Goal: Information Seeking & Learning: Check status

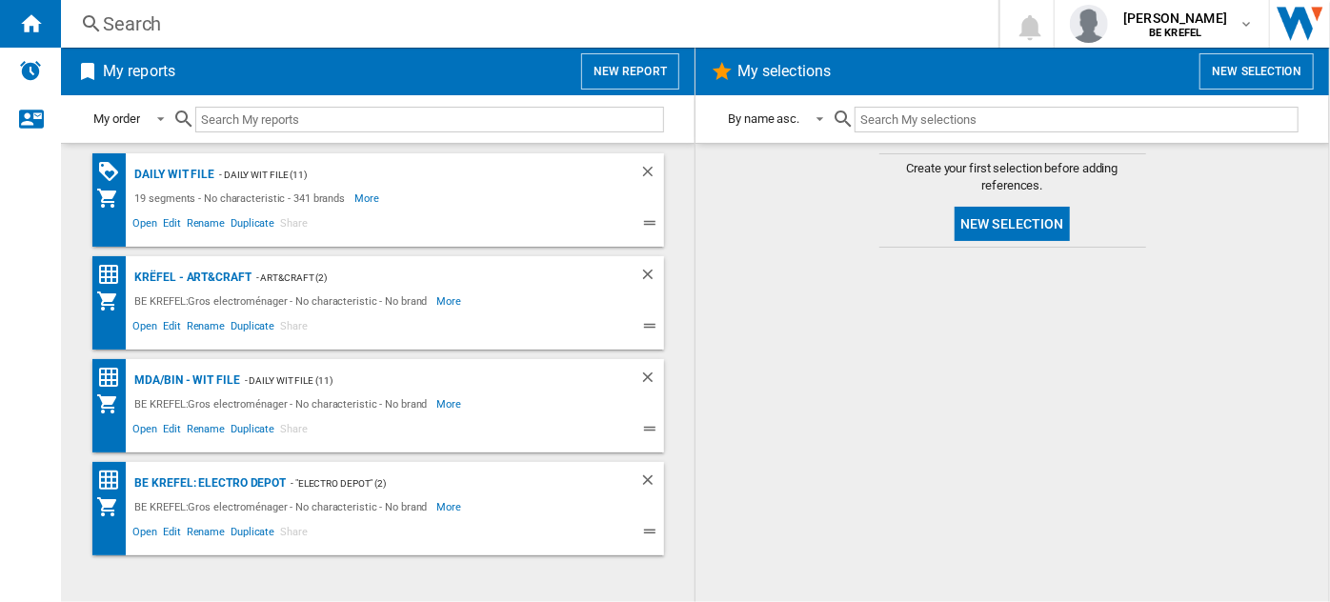
click at [249, 36] on div "Search" at bounding box center [526, 23] width 846 height 27
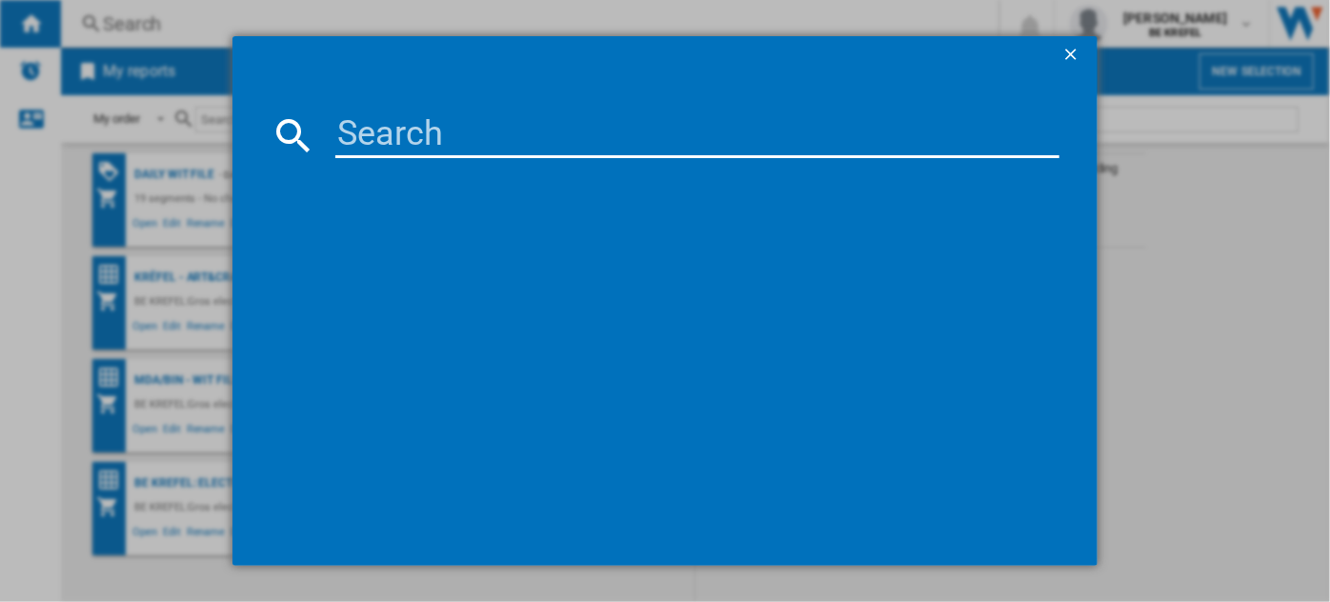
click at [367, 141] on input at bounding box center [696, 135] width 723 height 46
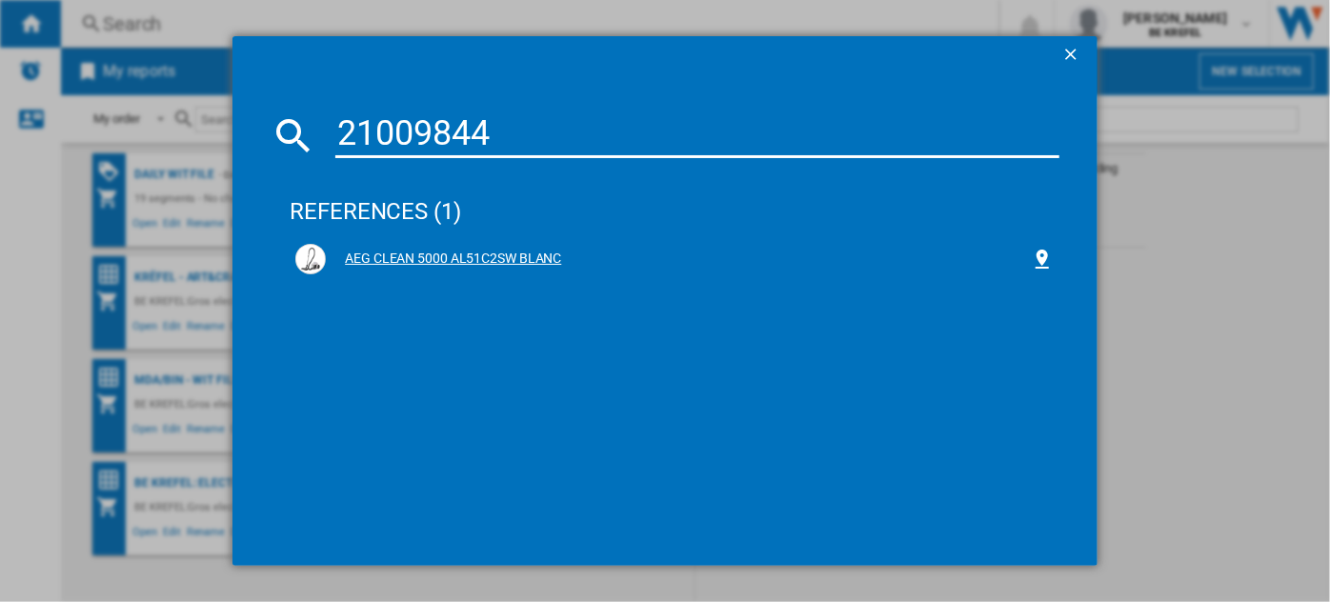
type input "21009844"
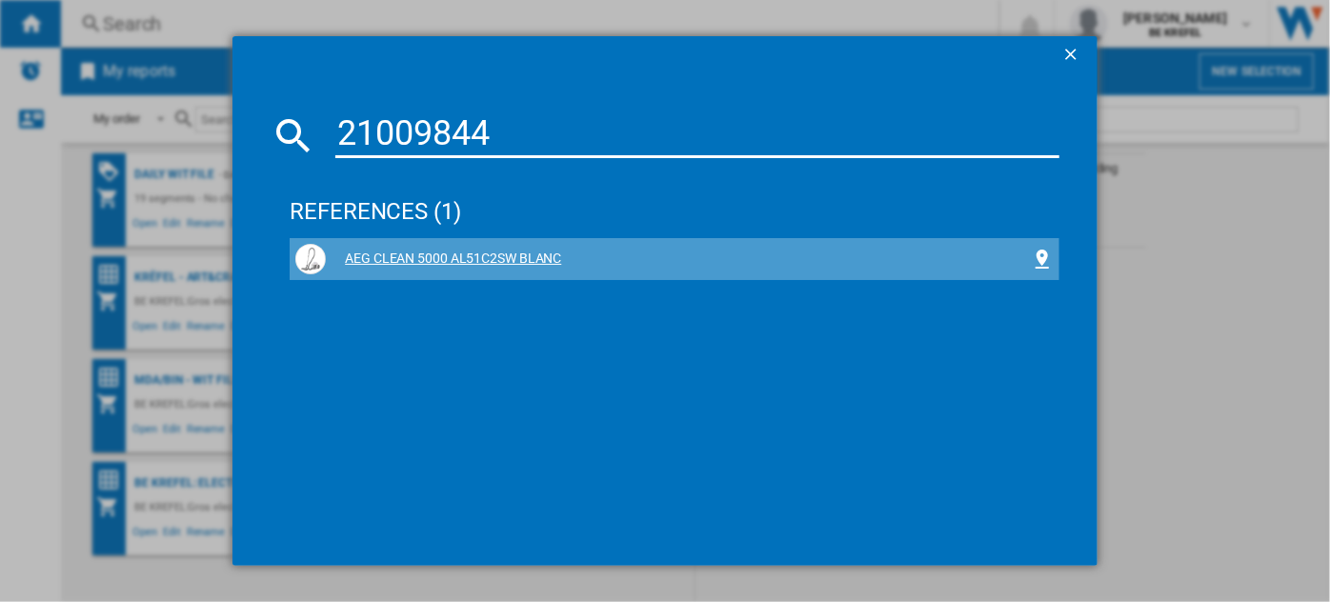
click at [490, 261] on div "AEG CLEAN 5000 AL51C2SW BLANC" at bounding box center [678, 259] width 704 height 19
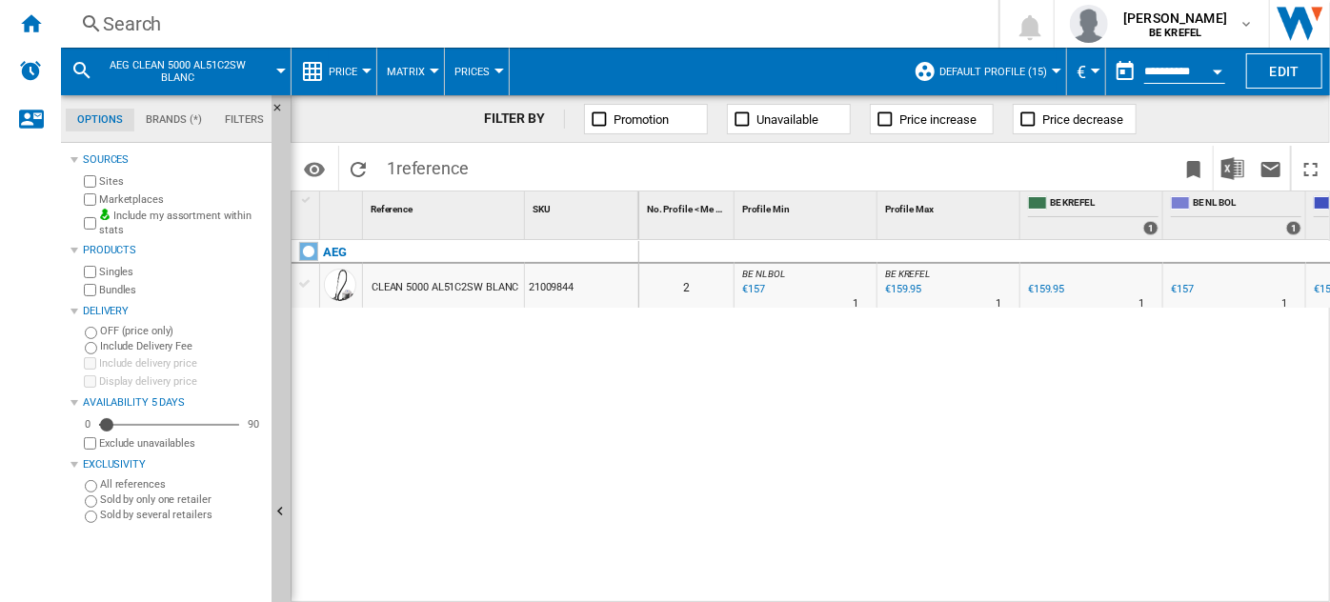
click at [331, 77] on span "Price" at bounding box center [343, 72] width 29 height 12
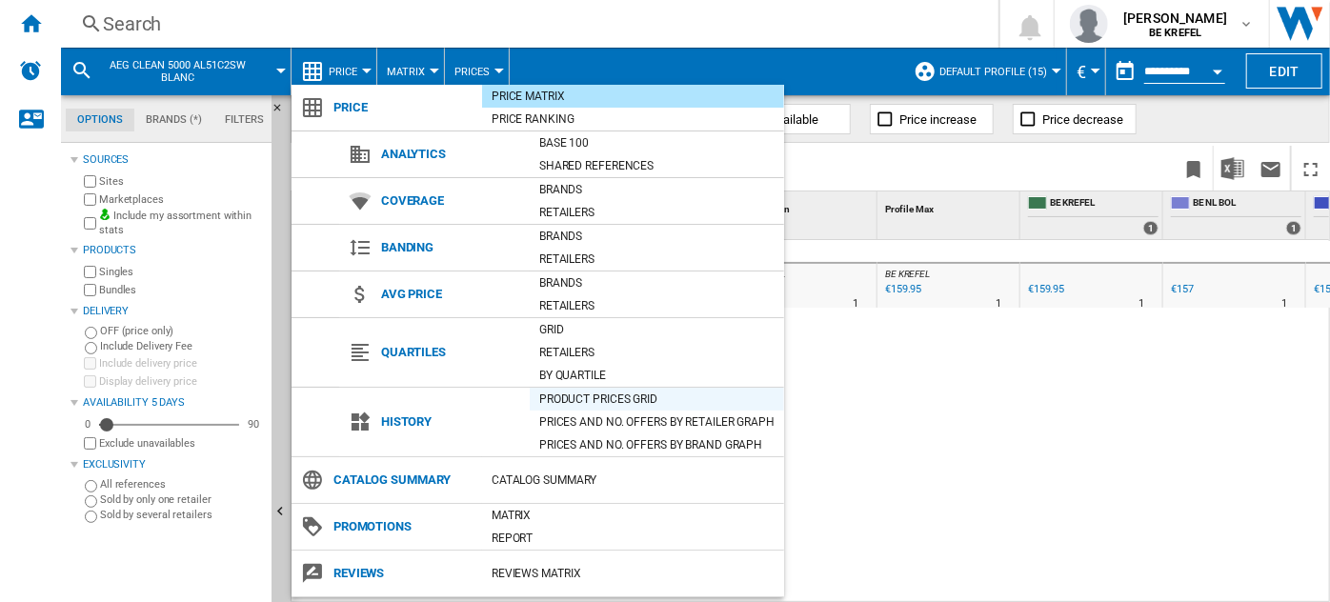
click at [584, 400] on div "Product prices grid" at bounding box center [657, 399] width 254 height 19
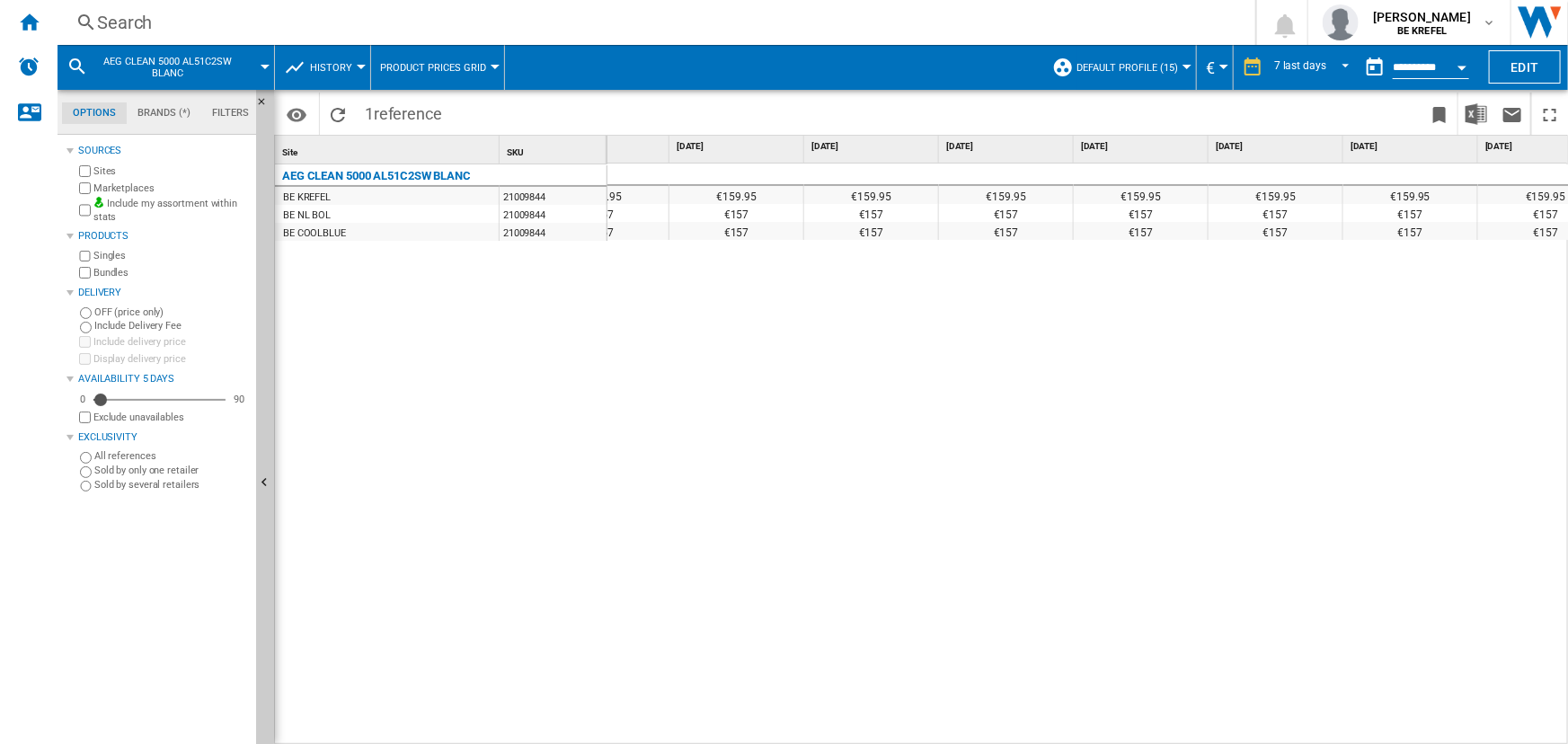
scroll to position [0, 116]
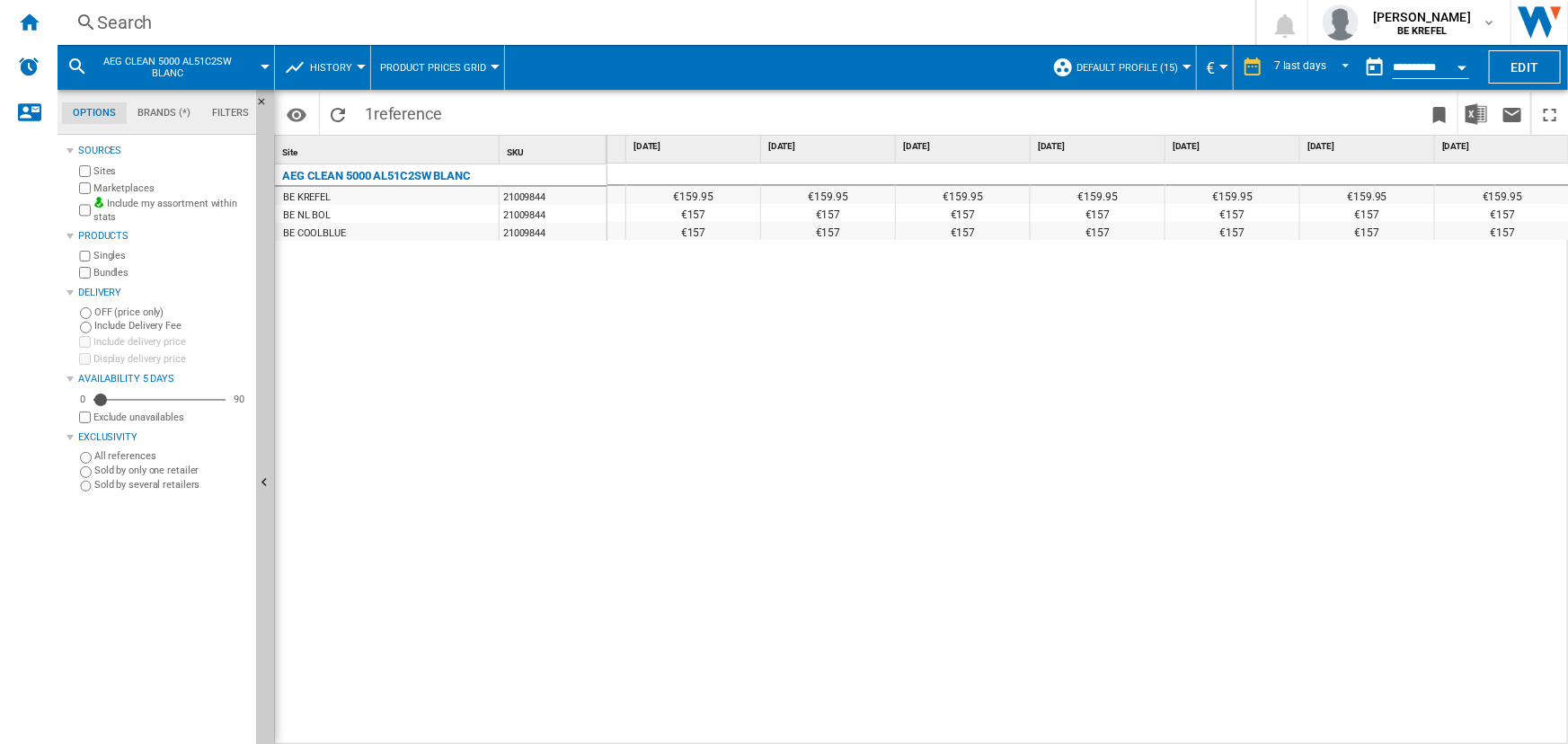
drag, startPoint x: 627, startPoint y: 186, endPoint x: 850, endPoint y: 197, distance: 223.3
click at [850, 186] on div "€159.95 €159.95 €159.95 €159.95 €159.95 €159.95 €159.95 €159.95" at bounding box center [1030, 186] width 1078 height 0
click at [1254, 64] on div "7 last days" at bounding box center [1299, 67] width 52 height 12
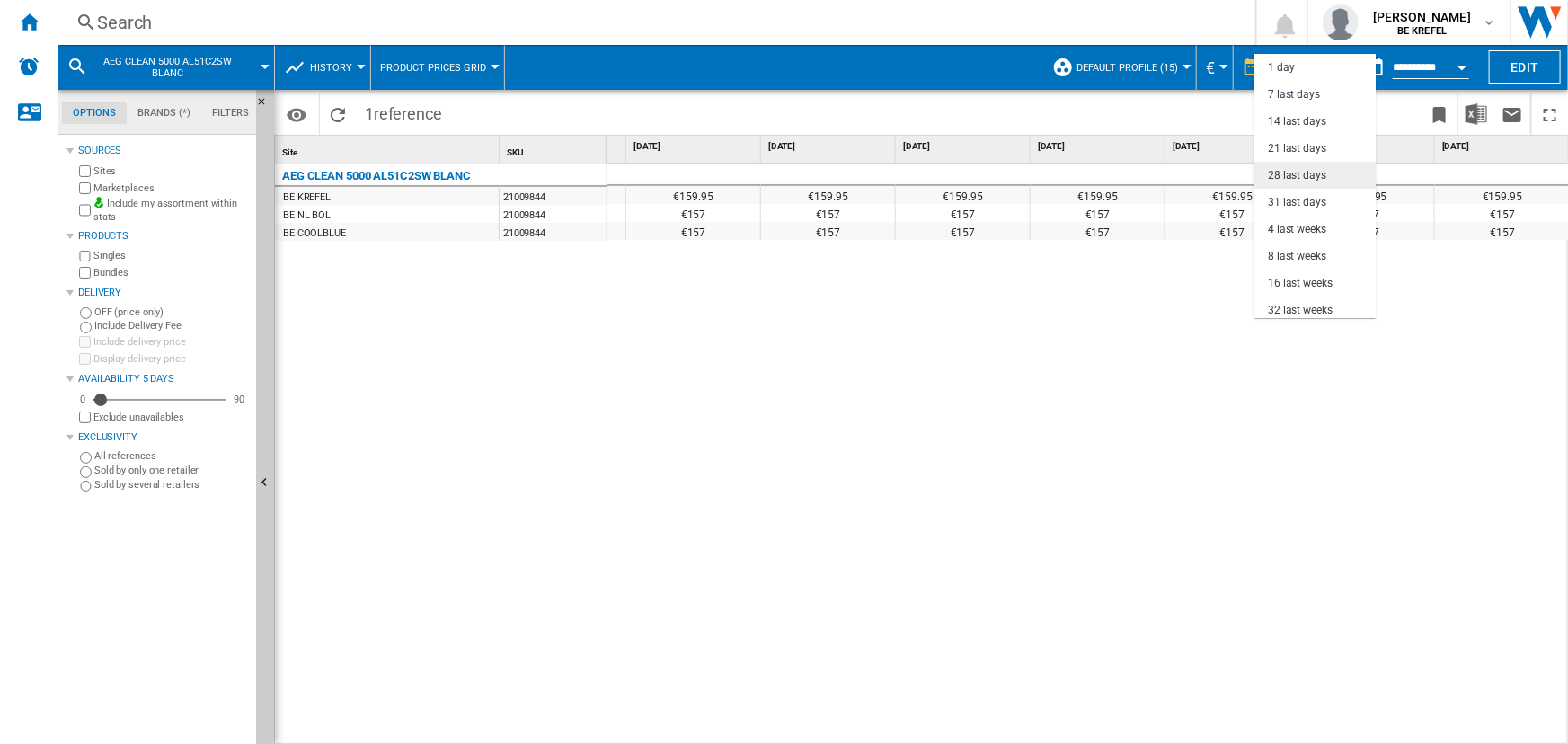
scroll to position [27, 0]
click at [1254, 149] on div "28 last days" at bounding box center [1297, 149] width 58 height 15
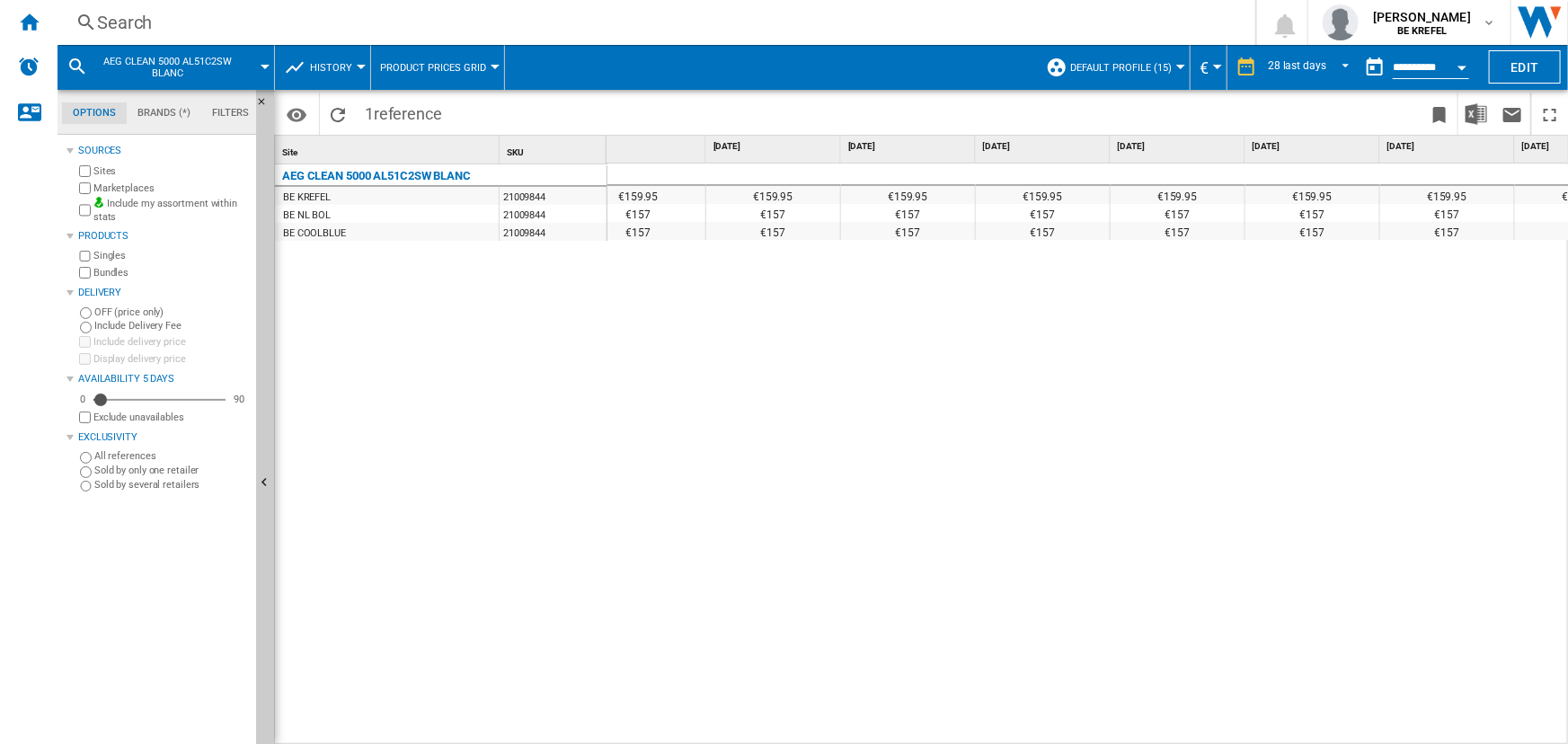
click at [227, 26] on div "Search" at bounding box center [653, 22] width 1111 height 25
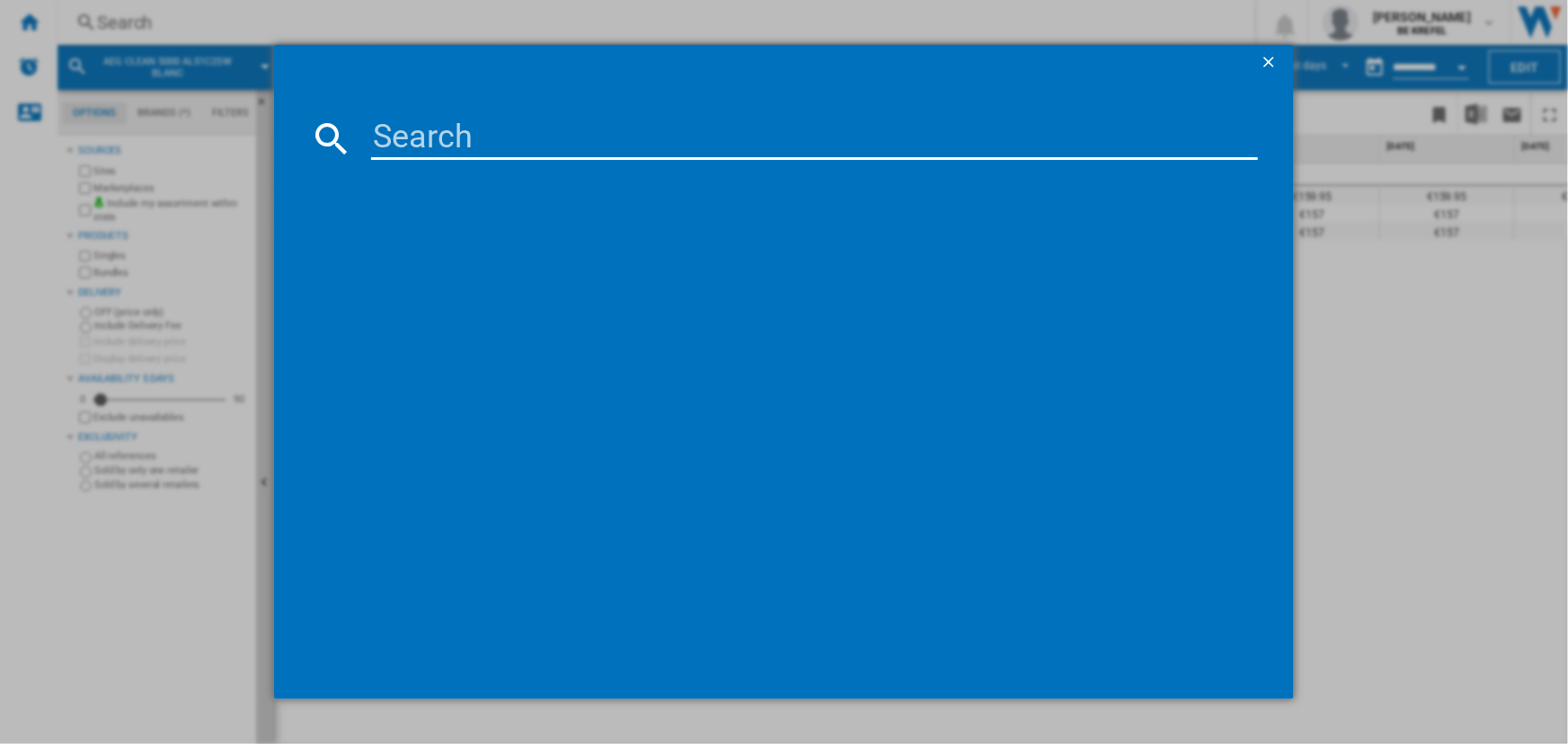
click at [463, 143] on input at bounding box center [813, 139] width 886 height 43
click at [475, 157] on input at bounding box center [813, 139] width 886 height 43
paste input "21009843"
type input "21009843"
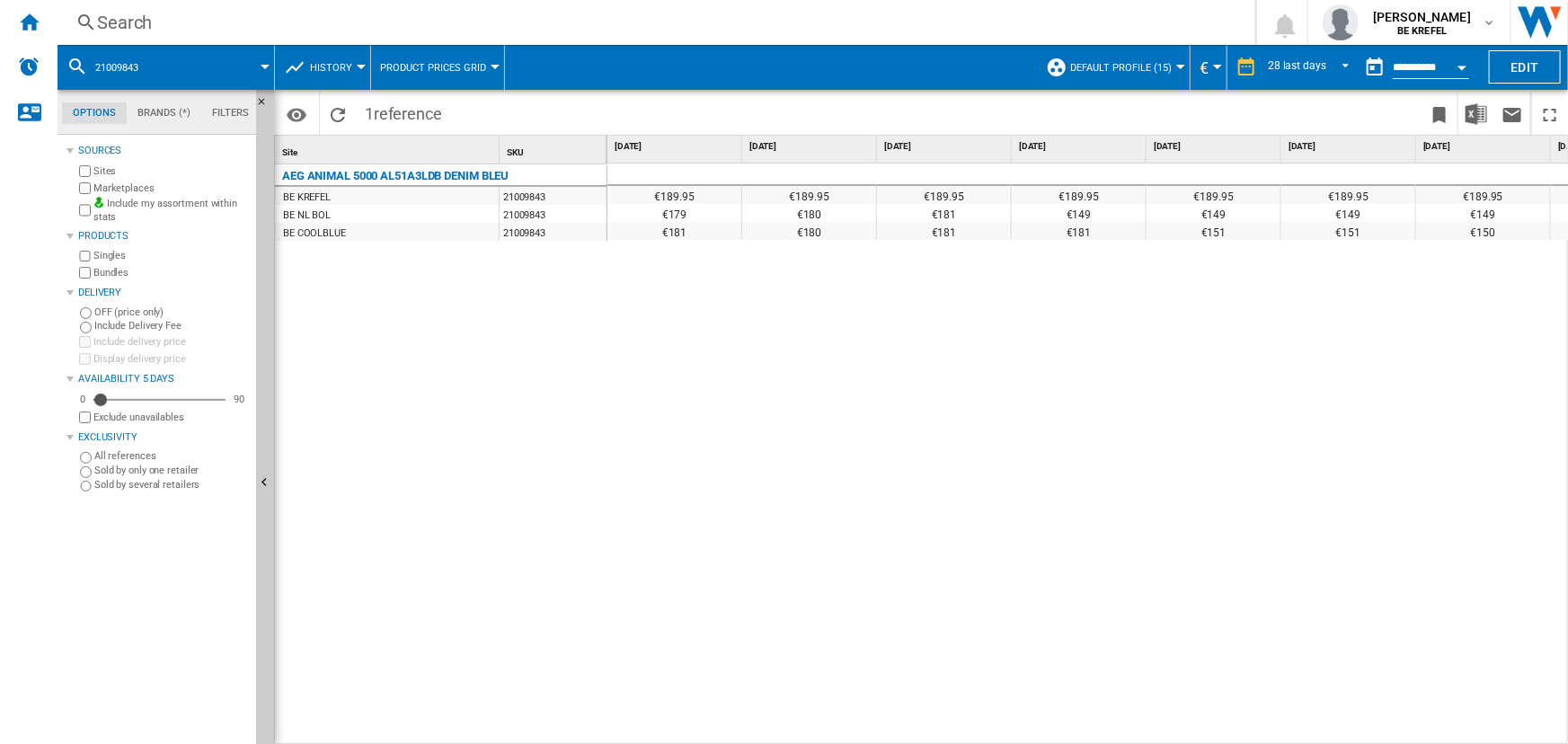
drag, startPoint x: 1068, startPoint y: 214, endPoint x: 1119, endPoint y: 213, distance: 51.0
click at [1119, 213] on div "€149" at bounding box center [1078, 212] width 134 height 18
